Goal: Transaction & Acquisition: Purchase product/service

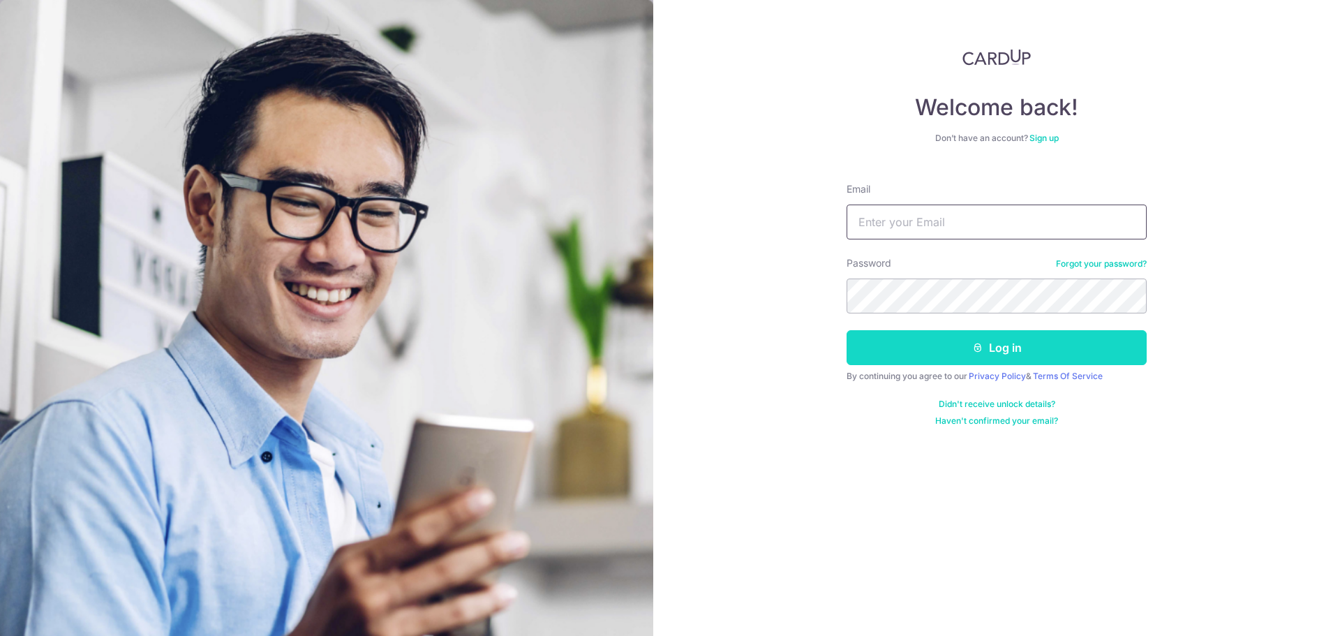
type input "chew.wye@gmail.com"
click at [928, 350] on button "Log in" at bounding box center [996, 347] width 300 height 35
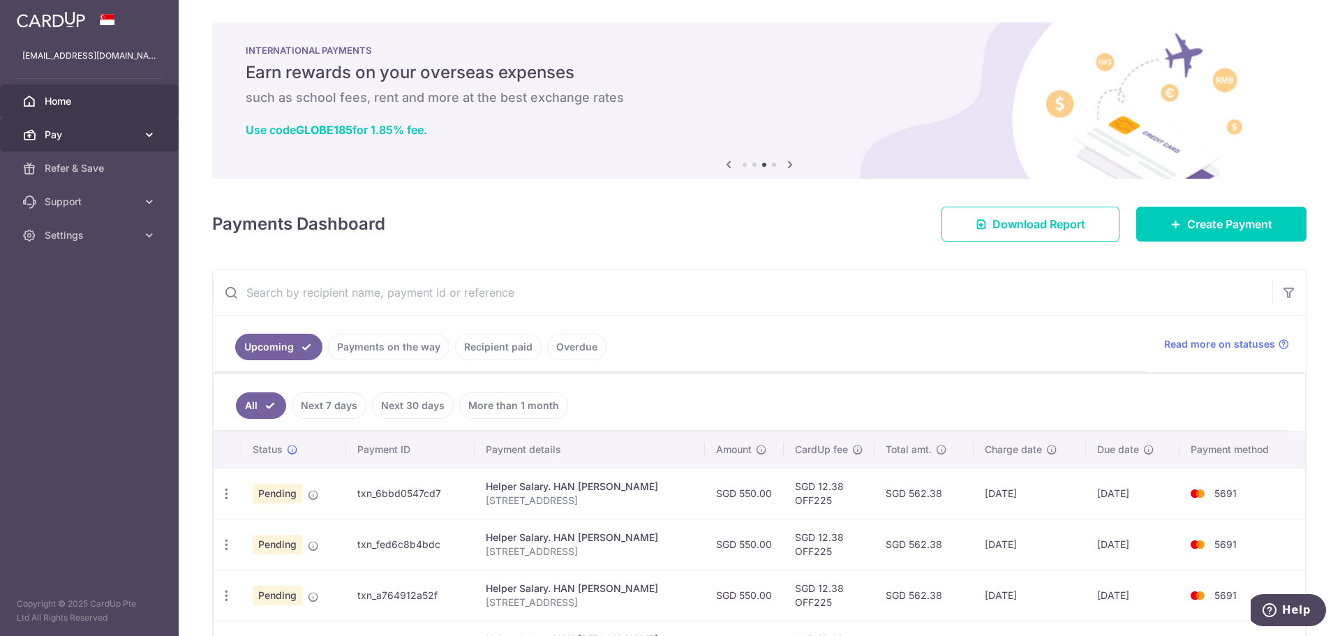
click at [151, 133] on icon at bounding box center [149, 135] width 14 height 14
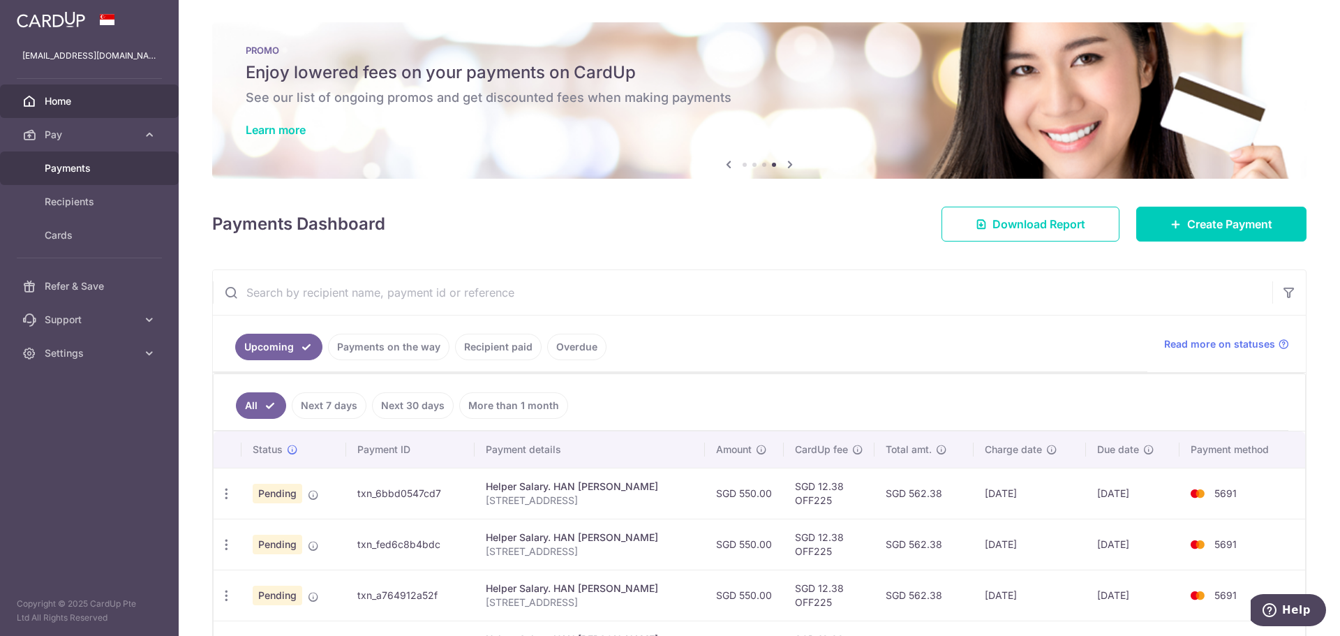
click at [73, 163] on span "Payments" at bounding box center [91, 168] width 92 height 14
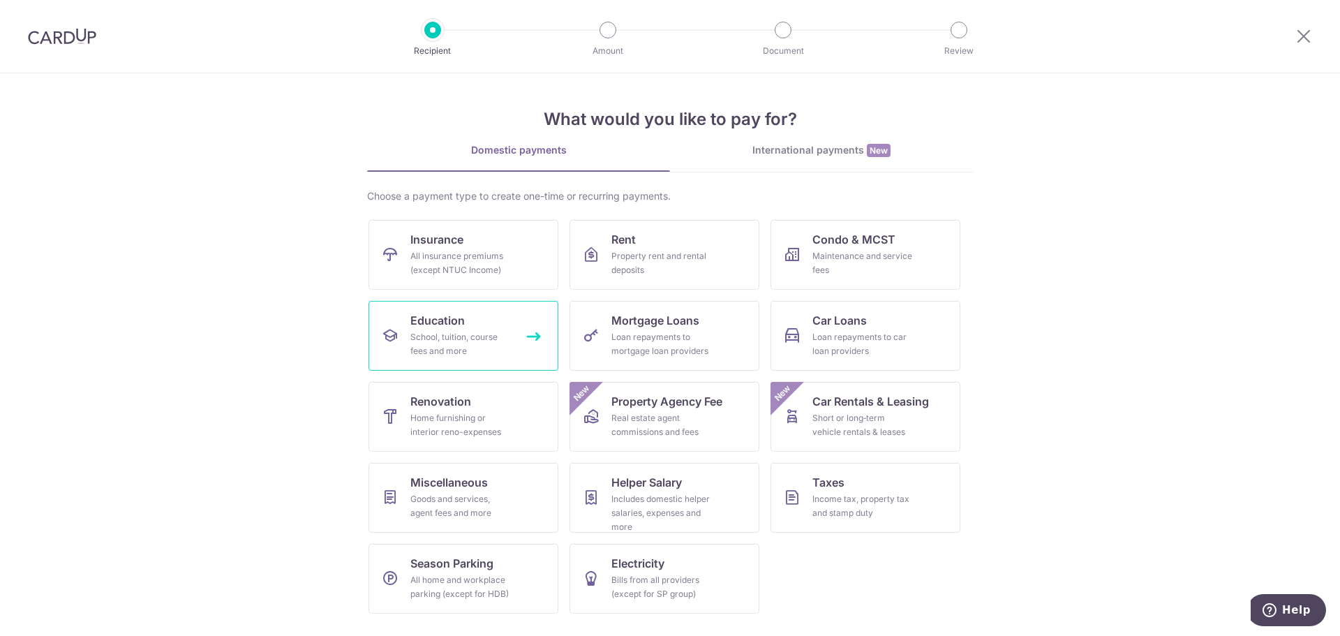
click at [472, 336] on div "School, tuition, course fees and more" at bounding box center [460, 344] width 100 height 28
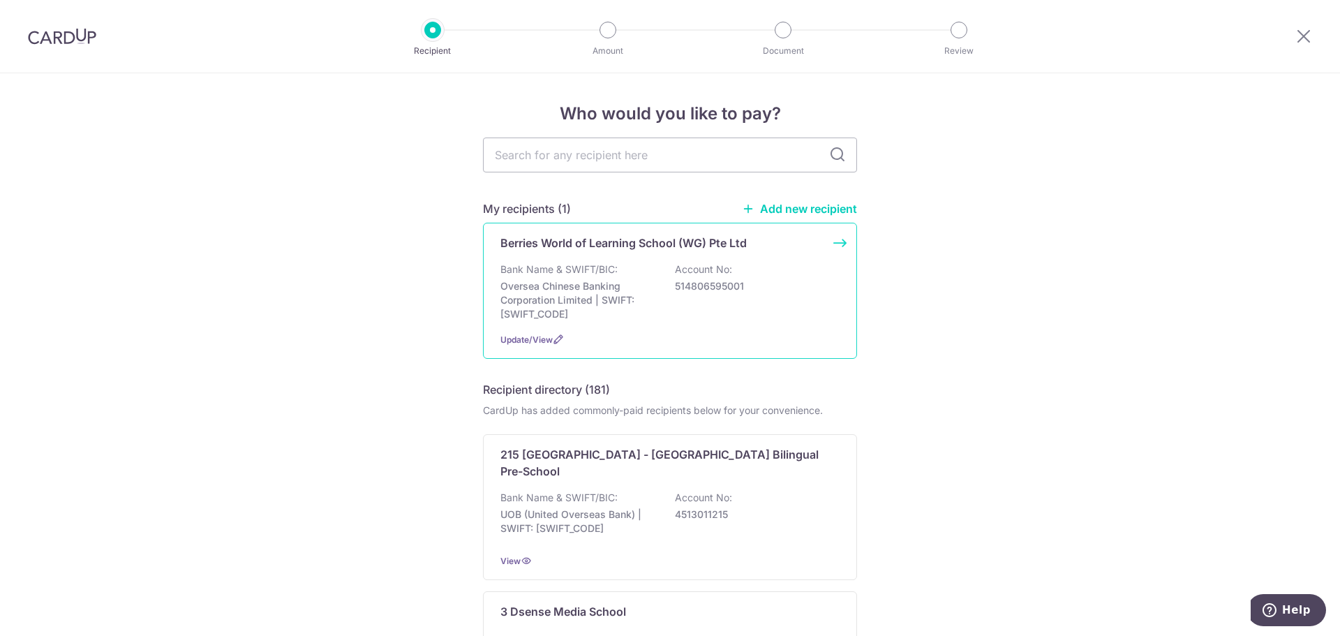
click at [691, 291] on p "514806595001" at bounding box center [753, 286] width 156 height 14
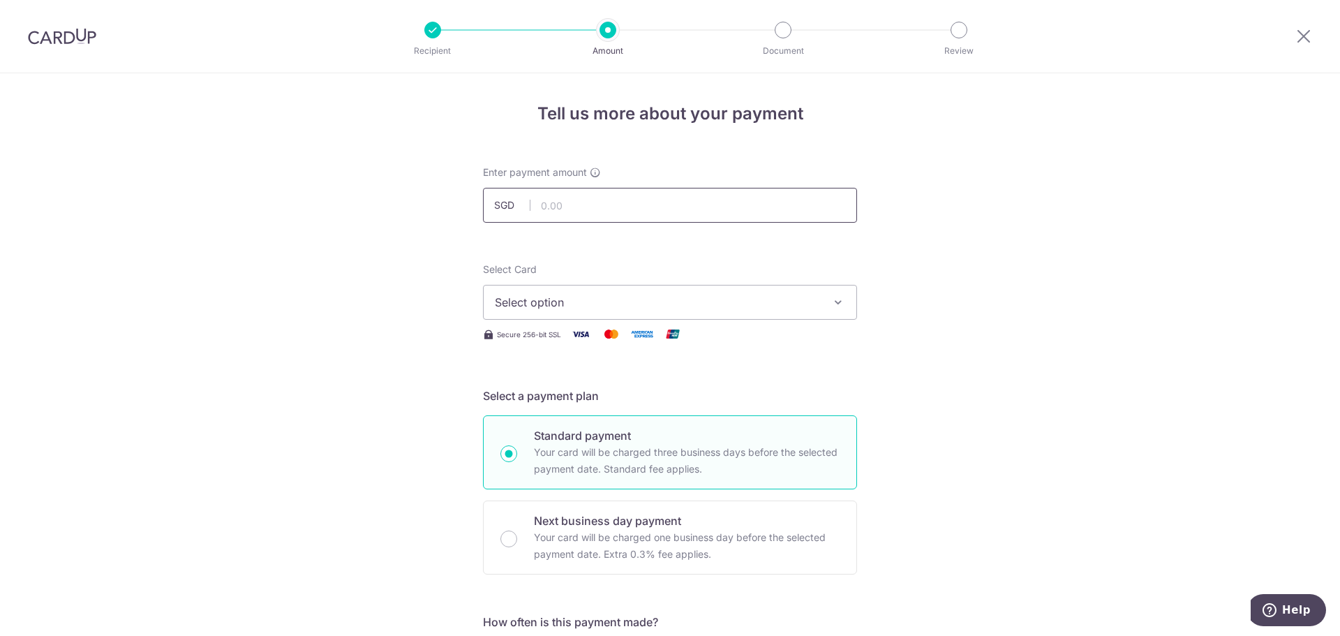
click at [678, 216] on input "text" at bounding box center [670, 205] width 374 height 35
click at [684, 207] on input "text" at bounding box center [670, 205] width 374 height 35
type input "1,196.28"
click at [757, 299] on span "Select option" at bounding box center [657, 302] width 325 height 17
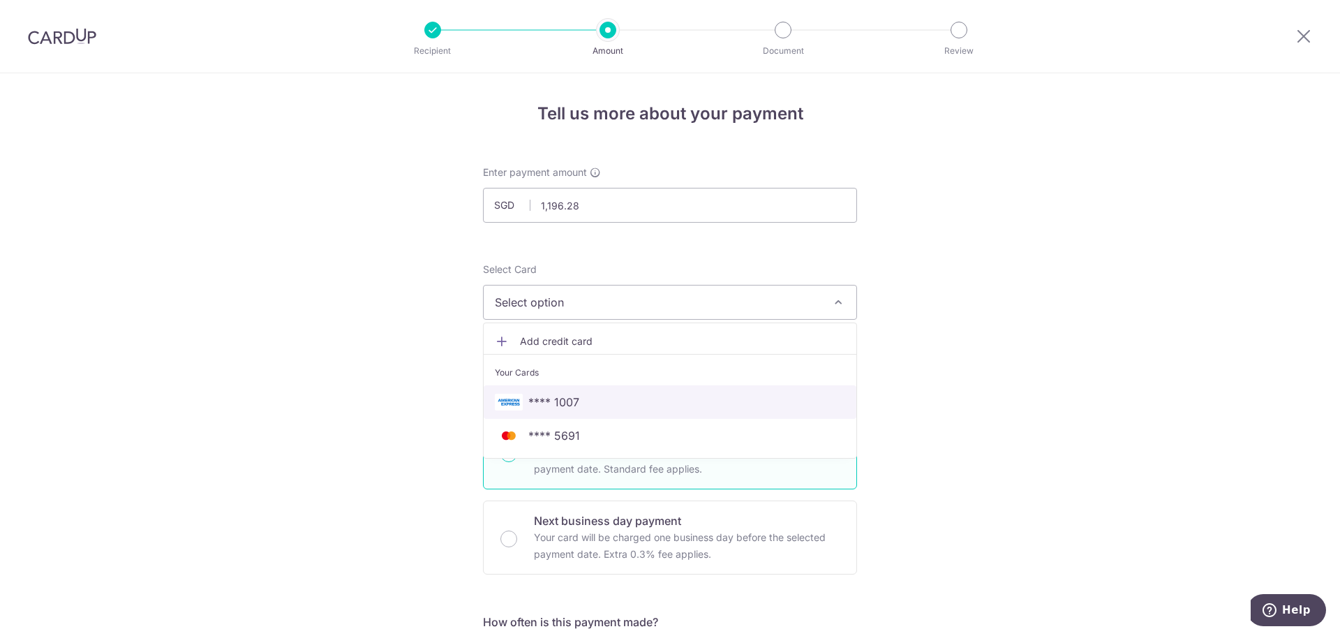
click at [679, 405] on span "**** 1007" at bounding box center [670, 401] width 350 height 17
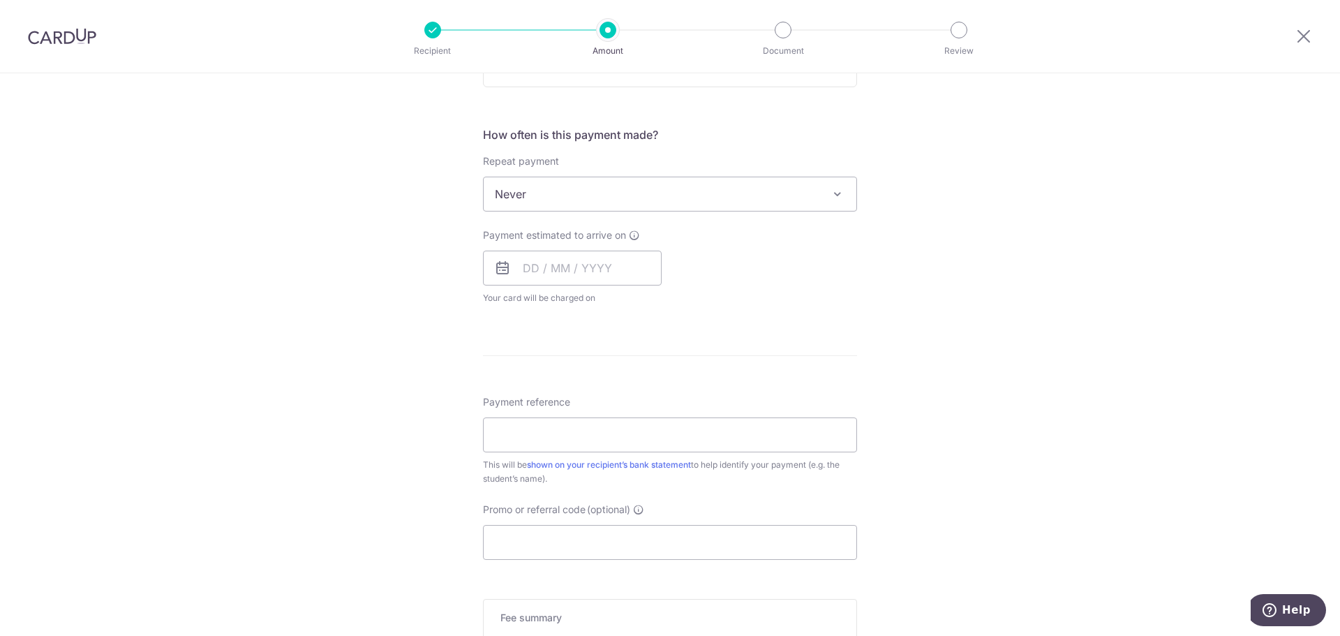
scroll to position [488, 0]
click at [562, 262] on input "text" at bounding box center [572, 266] width 179 height 35
click at [747, 241] on div "Payment estimated to arrive on Prev Next Oct Nov Dec 2025 2026 2027 2028 2029 2…" at bounding box center [669, 265] width 391 height 77
click at [543, 262] on input "text" at bounding box center [572, 266] width 179 height 35
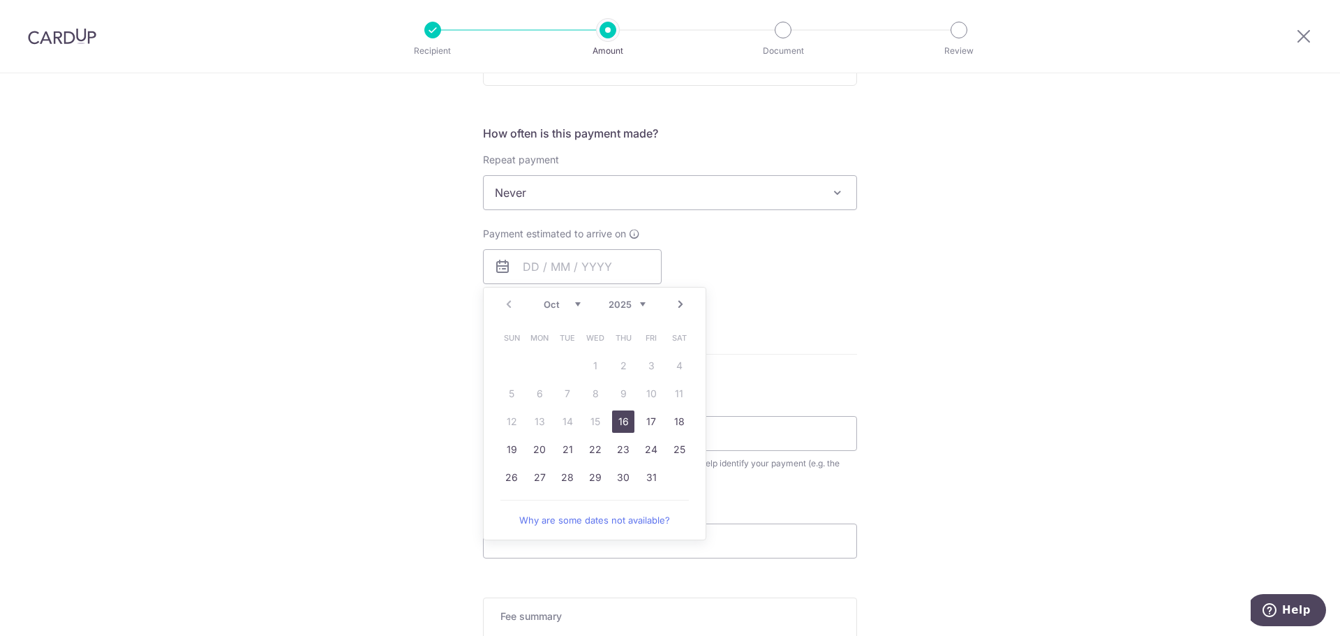
click at [627, 419] on link "16" at bounding box center [623, 421] width 22 height 22
type input "16/10/2025"
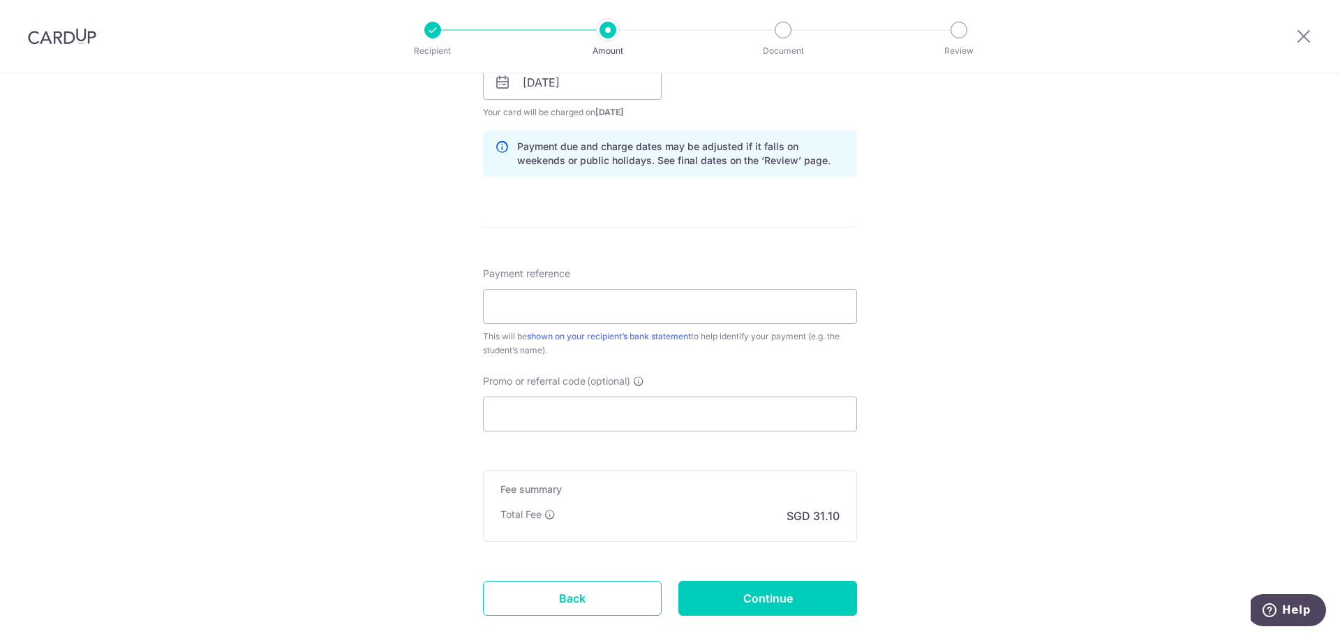
scroll to position [698, 0]
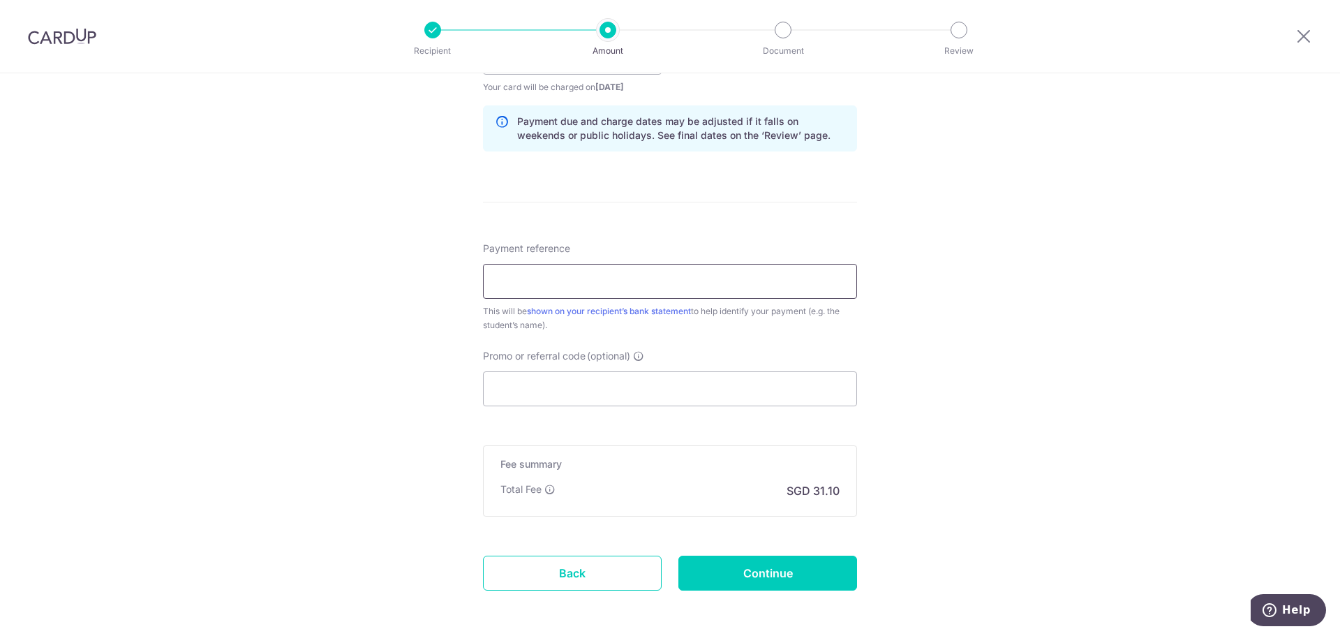
click at [661, 281] on input "Payment reference" at bounding box center [670, 281] width 374 height 35
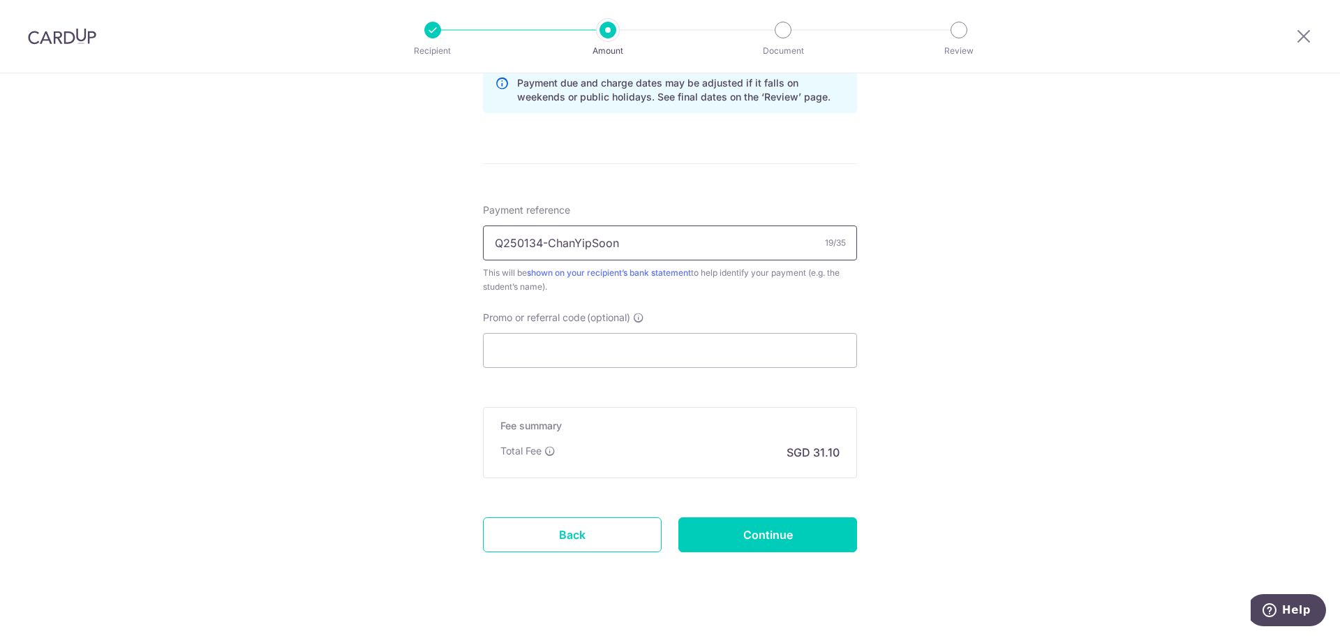
scroll to position [757, 0]
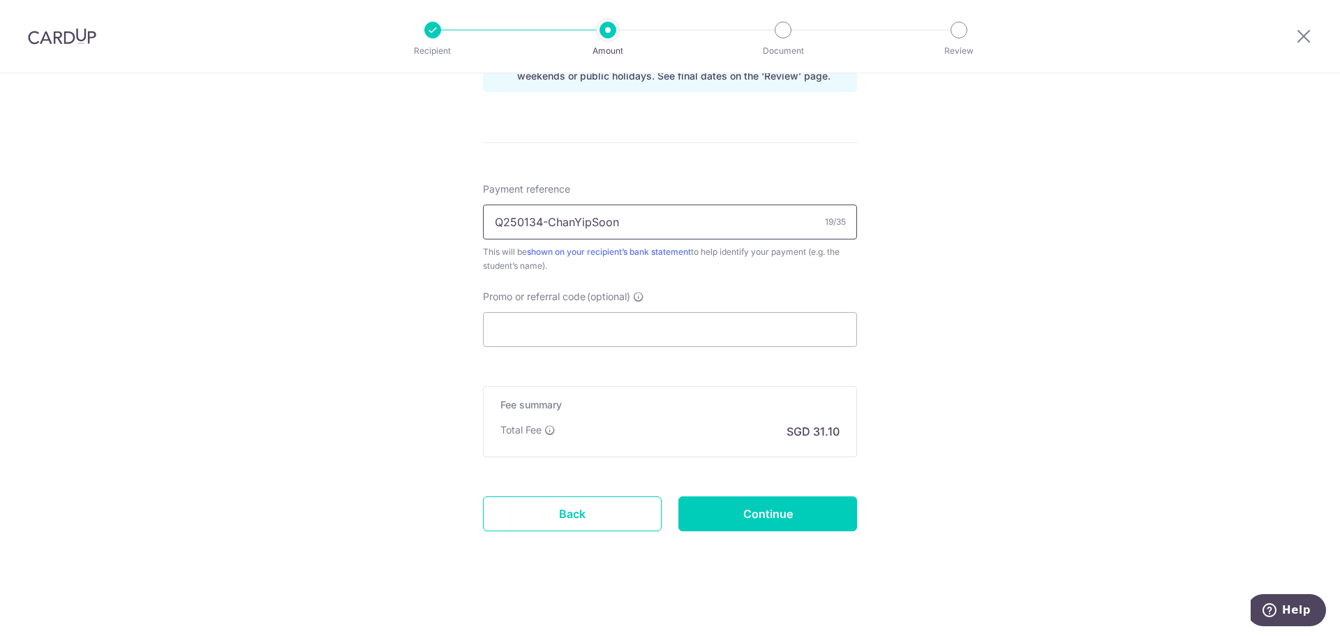
type input "Q250134-ChanYipSoon"
click at [801, 521] on input "Continue" at bounding box center [767, 513] width 179 height 35
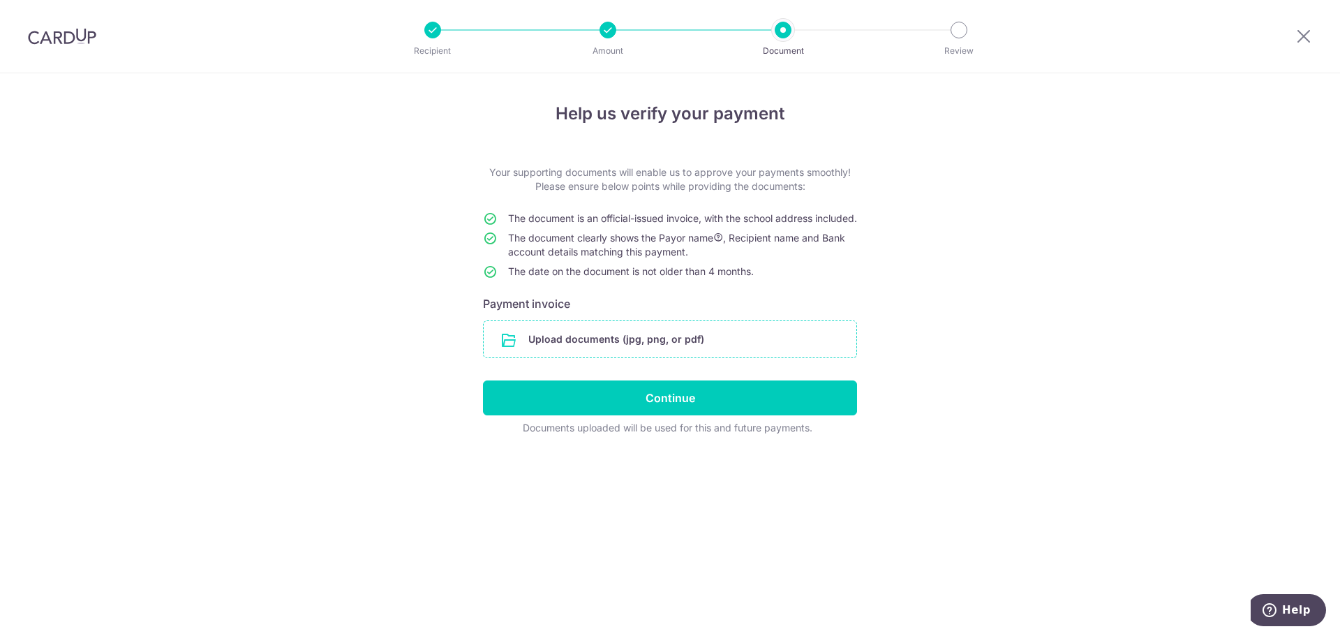
click at [624, 357] on input "file" at bounding box center [669, 339] width 373 height 36
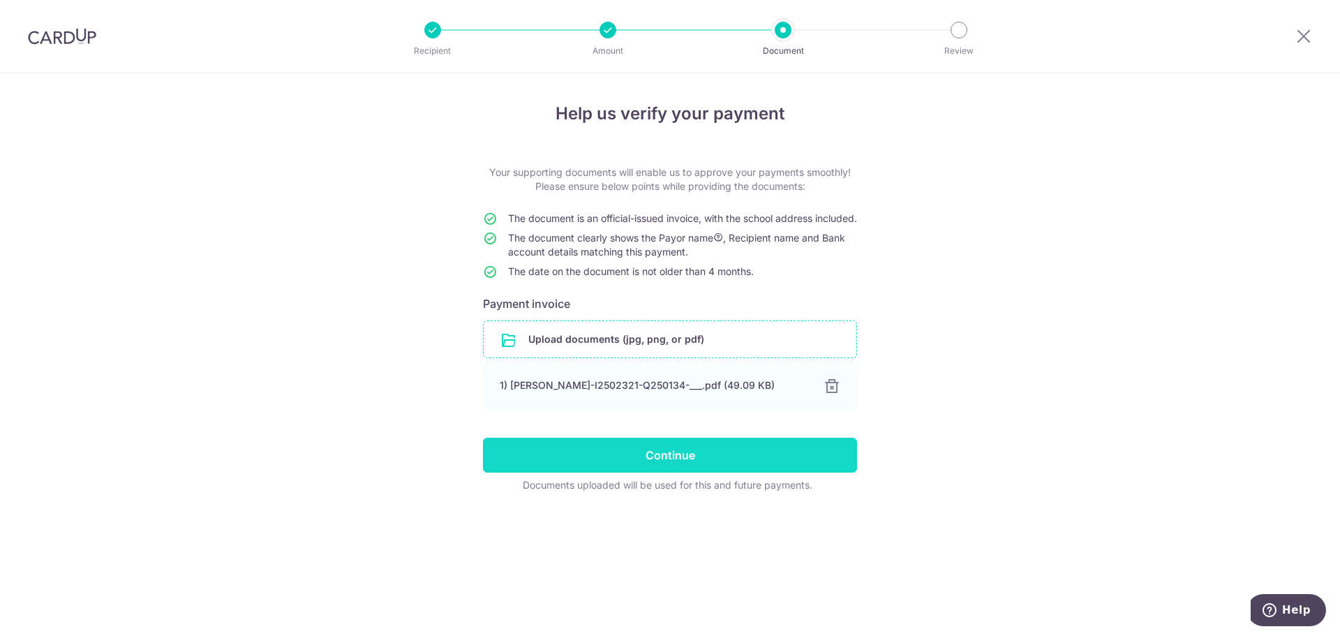
click at [687, 472] on input "Continue" at bounding box center [670, 454] width 374 height 35
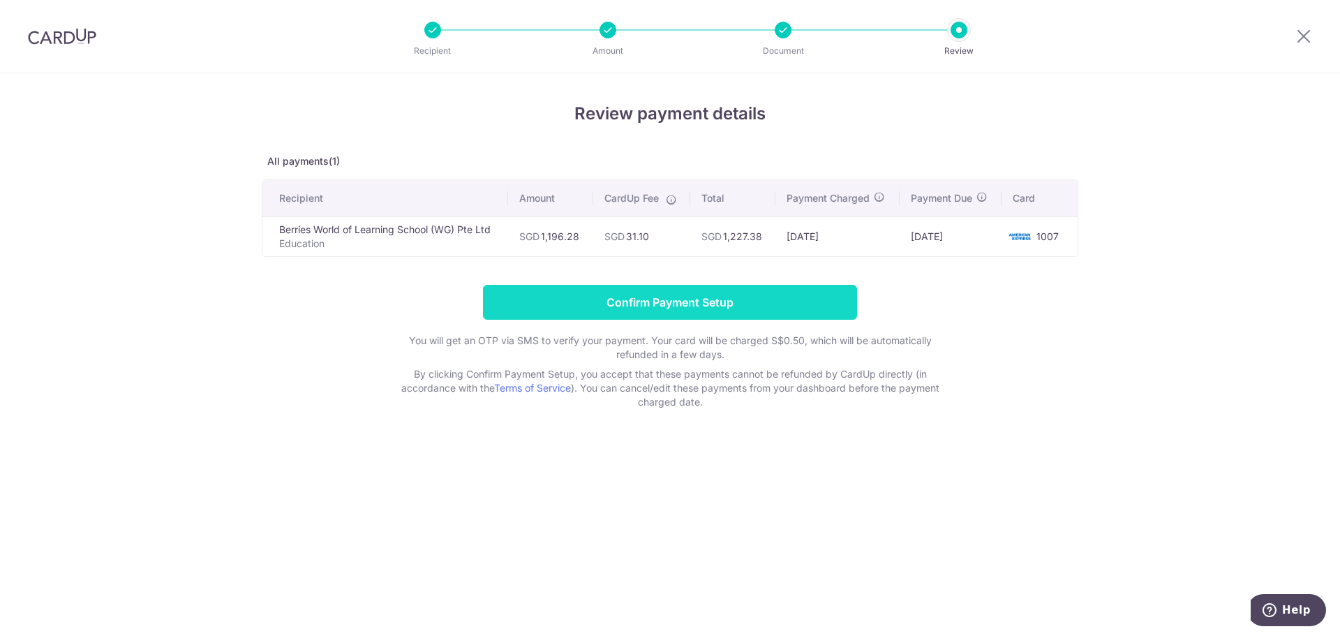
click at [710, 289] on input "Confirm Payment Setup" at bounding box center [670, 302] width 374 height 35
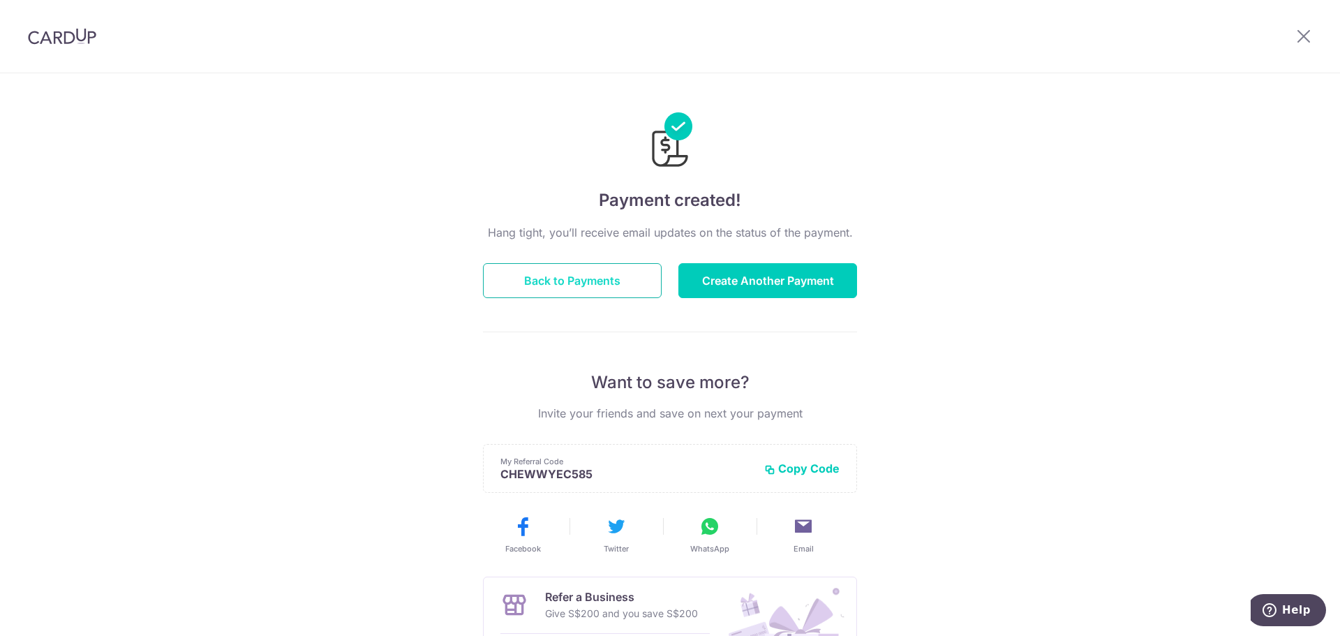
click at [587, 277] on button "Back to Payments" at bounding box center [572, 280] width 179 height 35
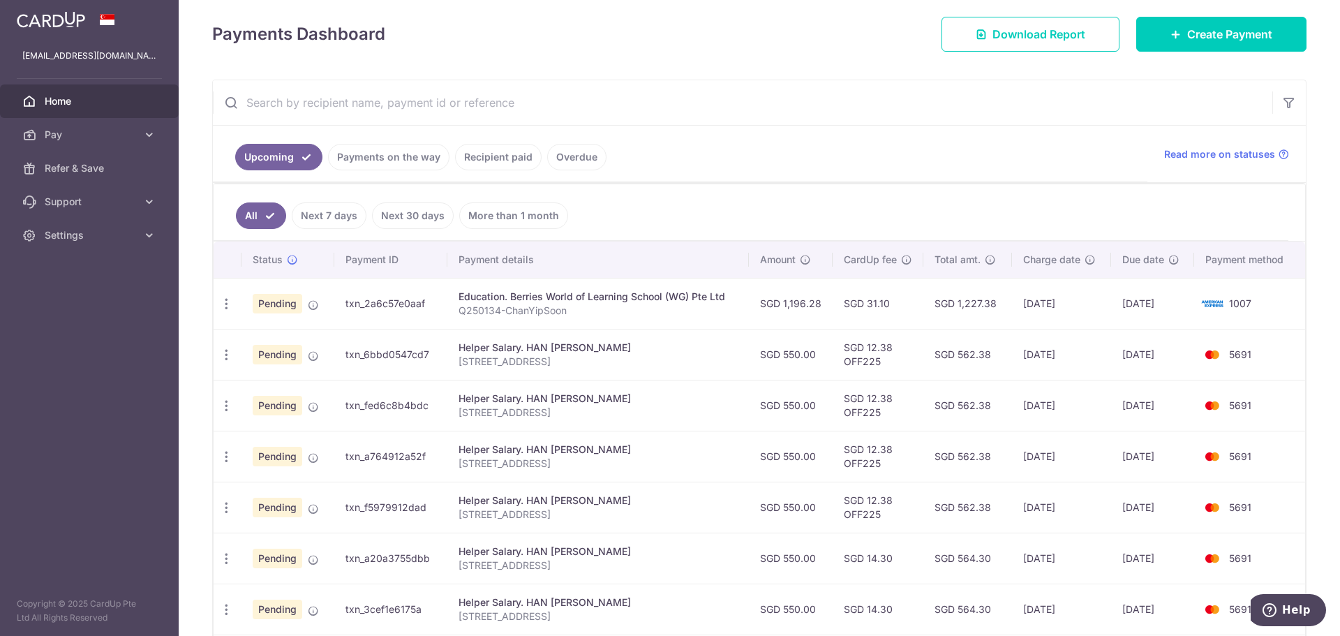
scroll to position [209, 0]
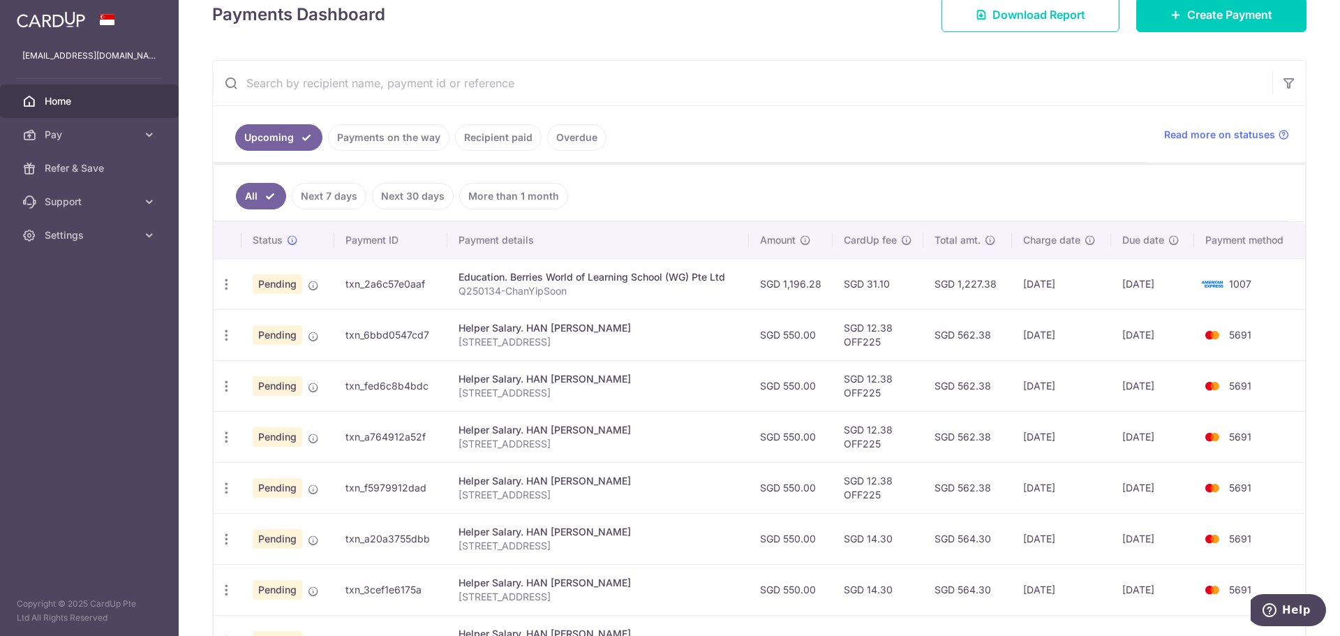
click at [61, 103] on span "Home" at bounding box center [91, 101] width 92 height 14
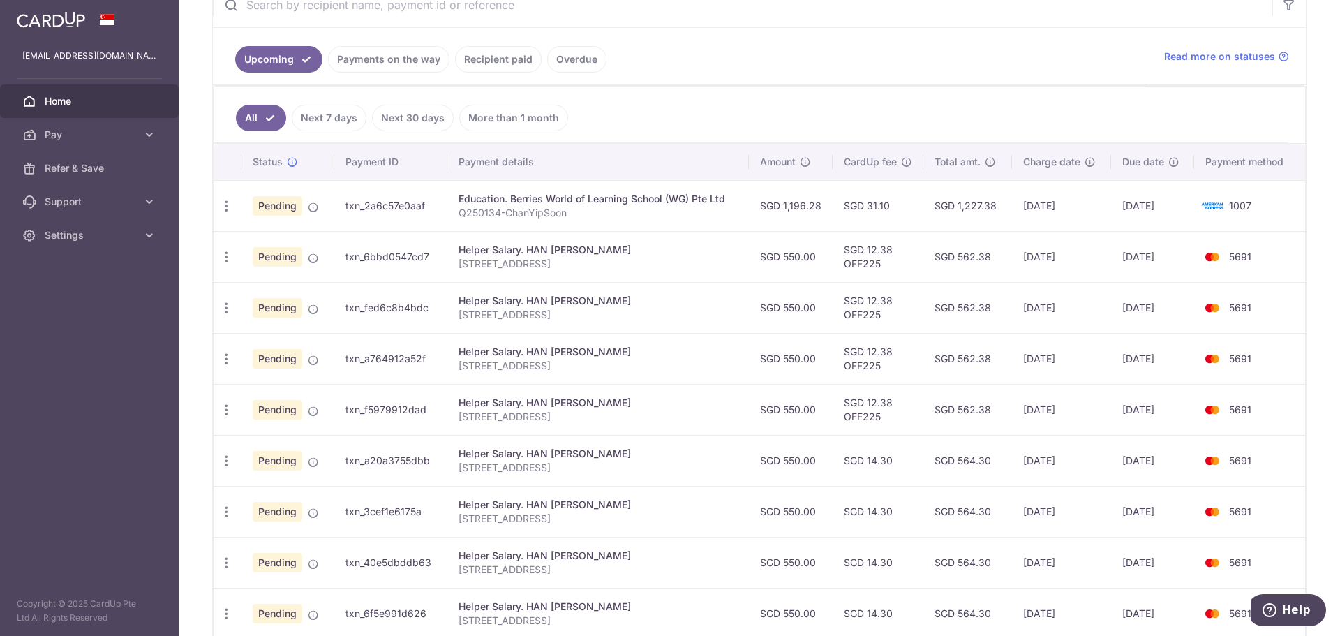
scroll to position [287, 0]
click at [78, 103] on span "Home" at bounding box center [91, 101] width 92 height 14
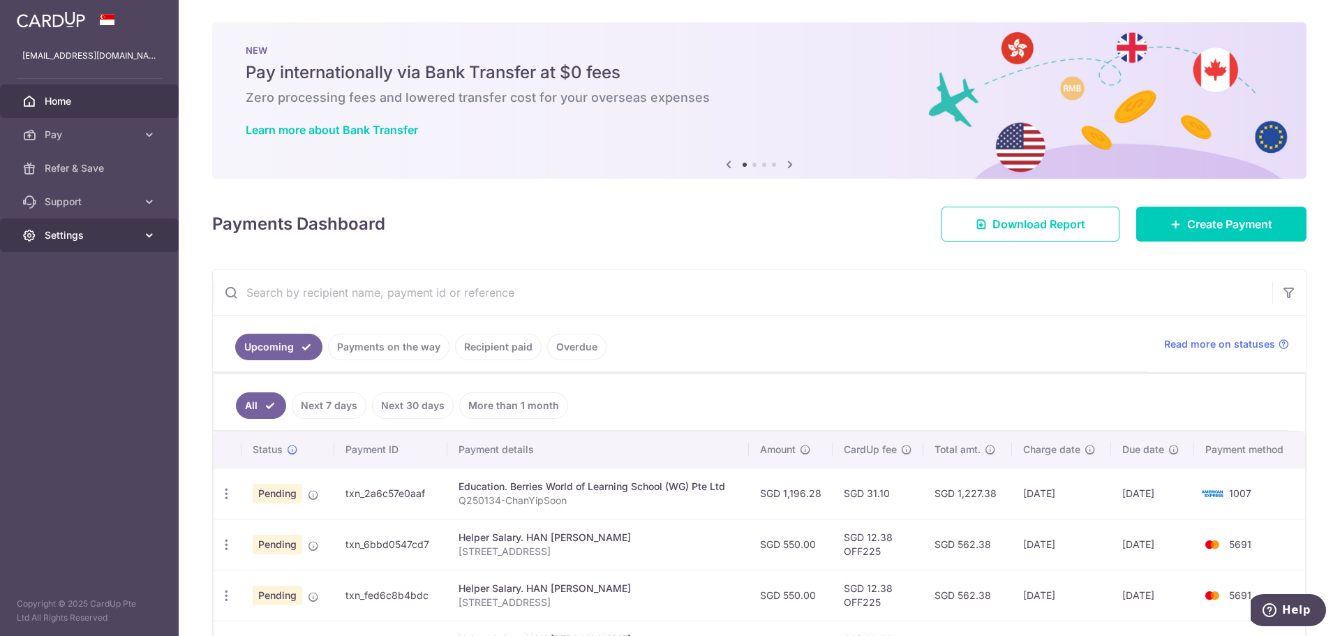
click at [140, 242] on link "Settings" at bounding box center [89, 234] width 179 height 33
click at [66, 300] on span "Logout" at bounding box center [91, 302] width 92 height 14
